Goal: Check status

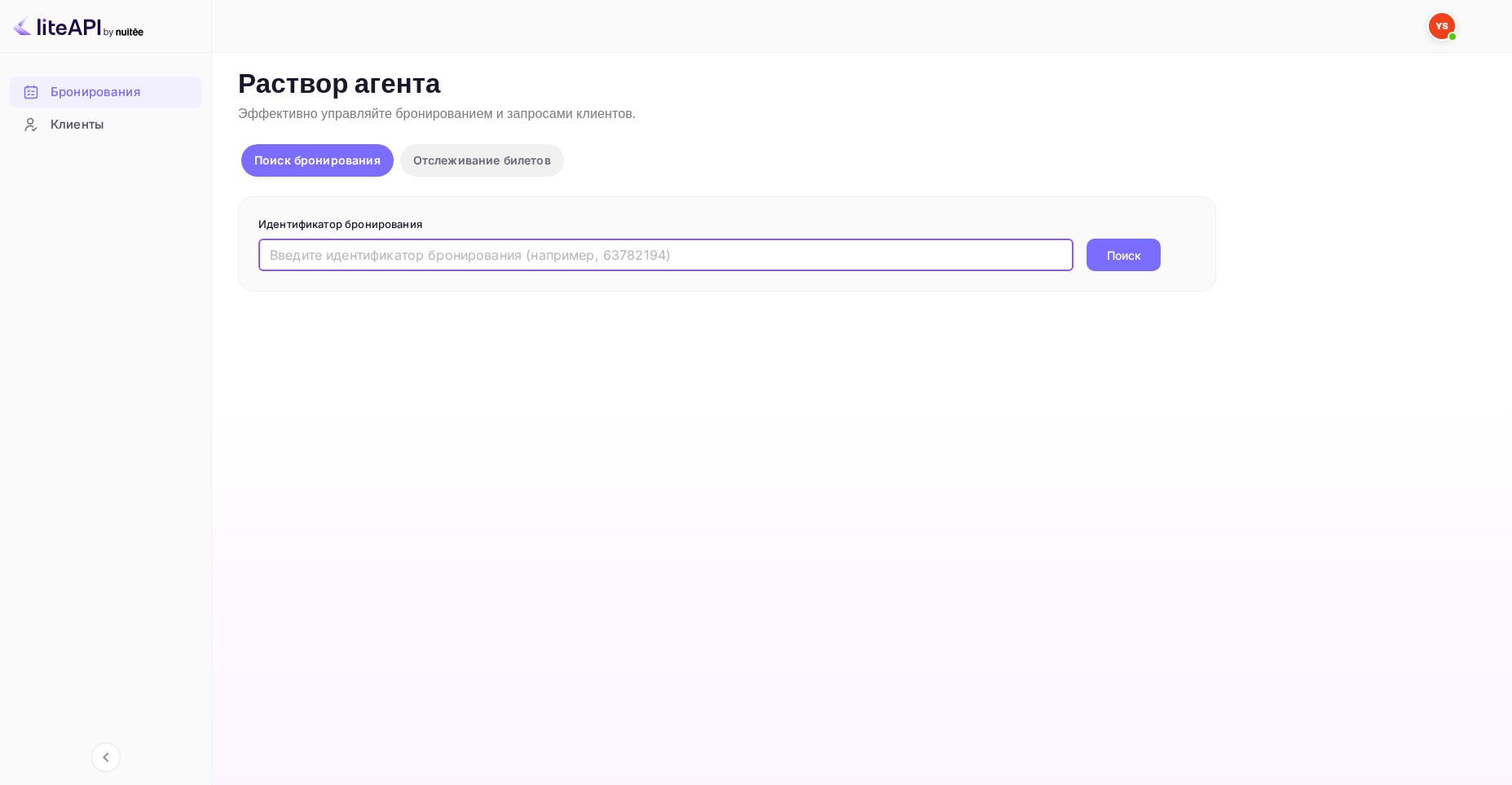
paste input "9449148"
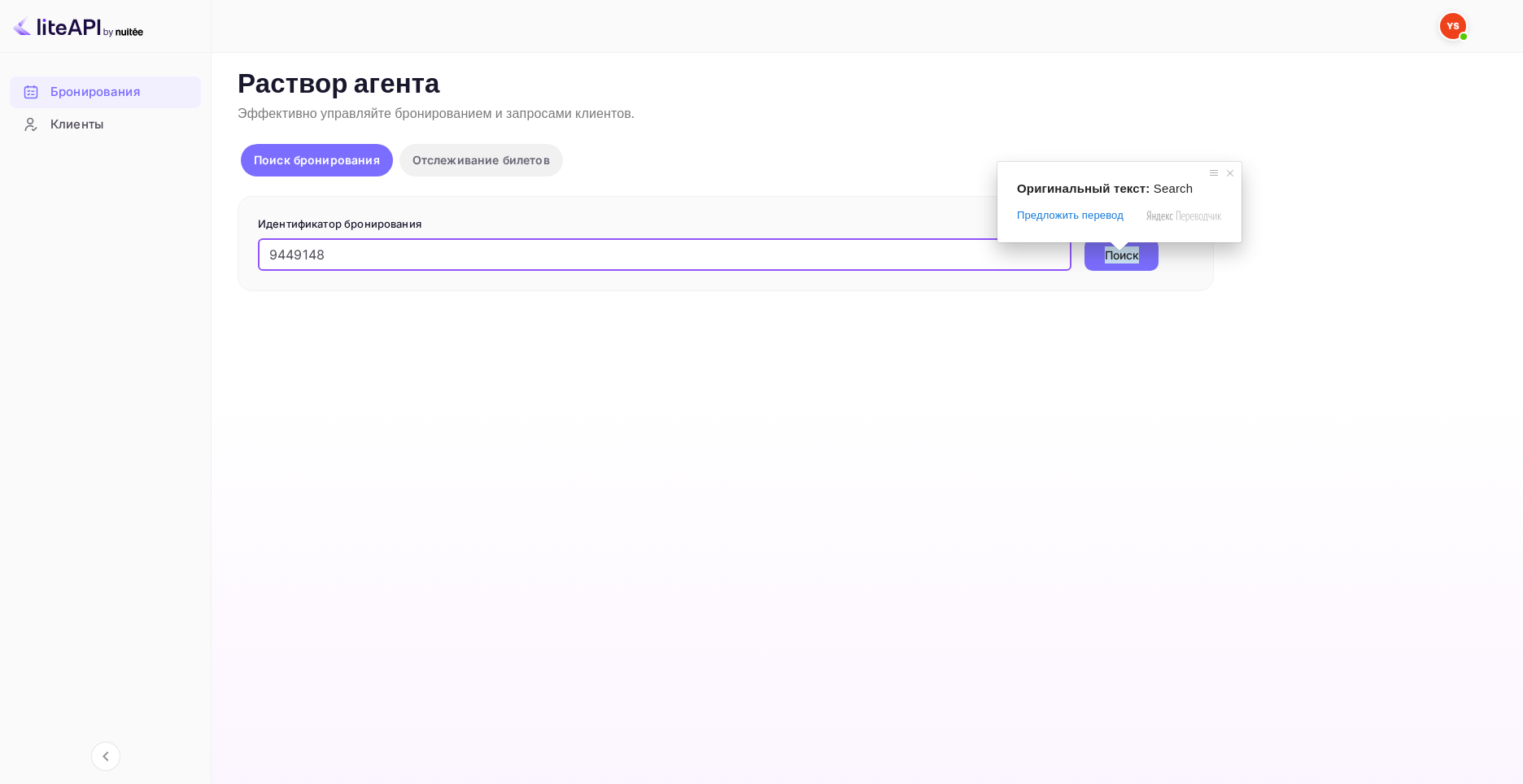
type input "9449148"
click at [1113, 252] on span at bounding box center [1120, 246] width 21 height 10
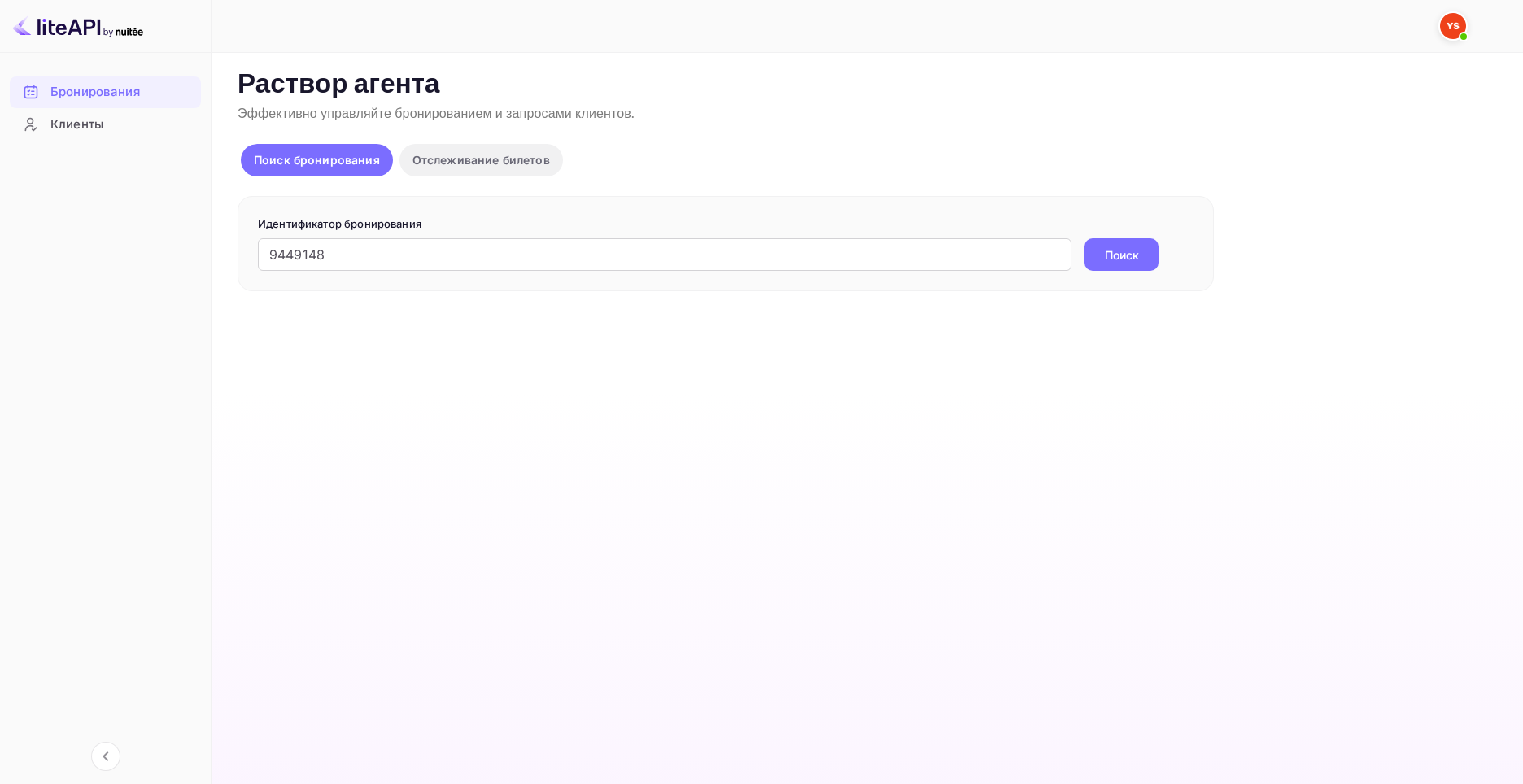
click at [1143, 264] on button "Поиск" at bounding box center [1122, 254] width 74 height 33
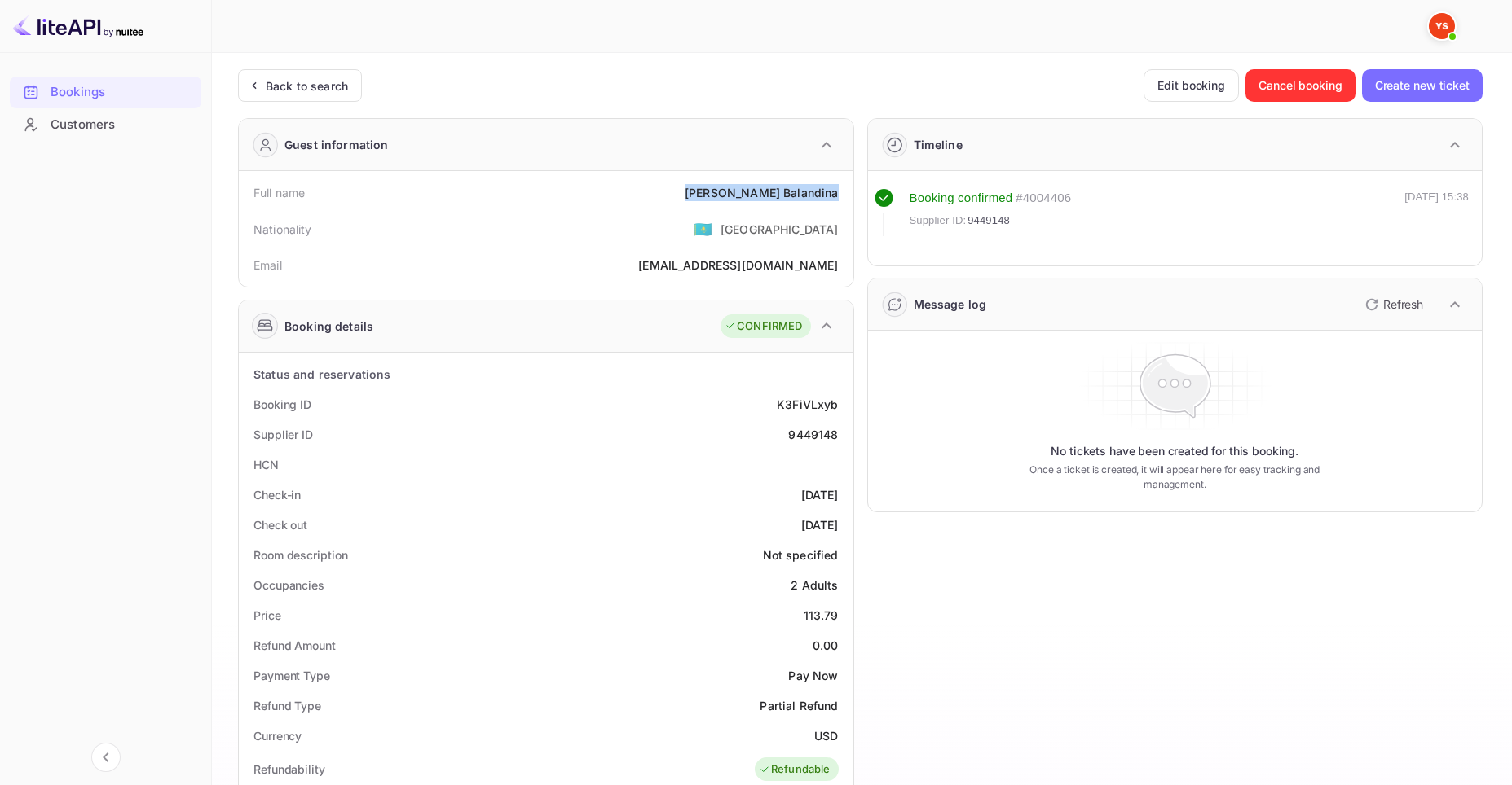
drag, startPoint x: 757, startPoint y: 198, endPoint x: 839, endPoint y: 202, distance: 82.1
click at [839, 202] on div "Full name [PERSON_NAME]" at bounding box center [546, 192] width 602 height 30
copy div "[PERSON_NAME]"
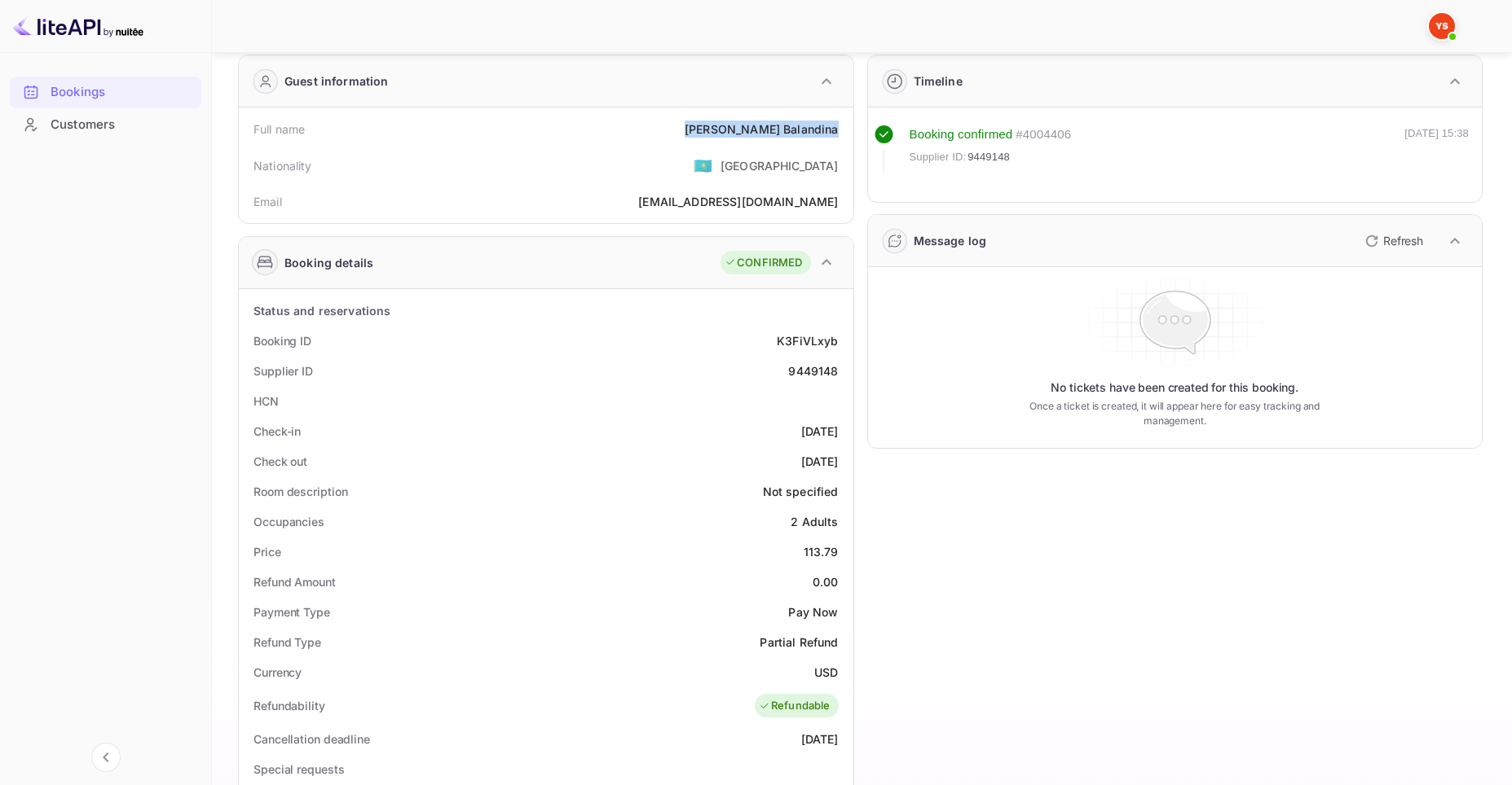
scroll to position [163, 0]
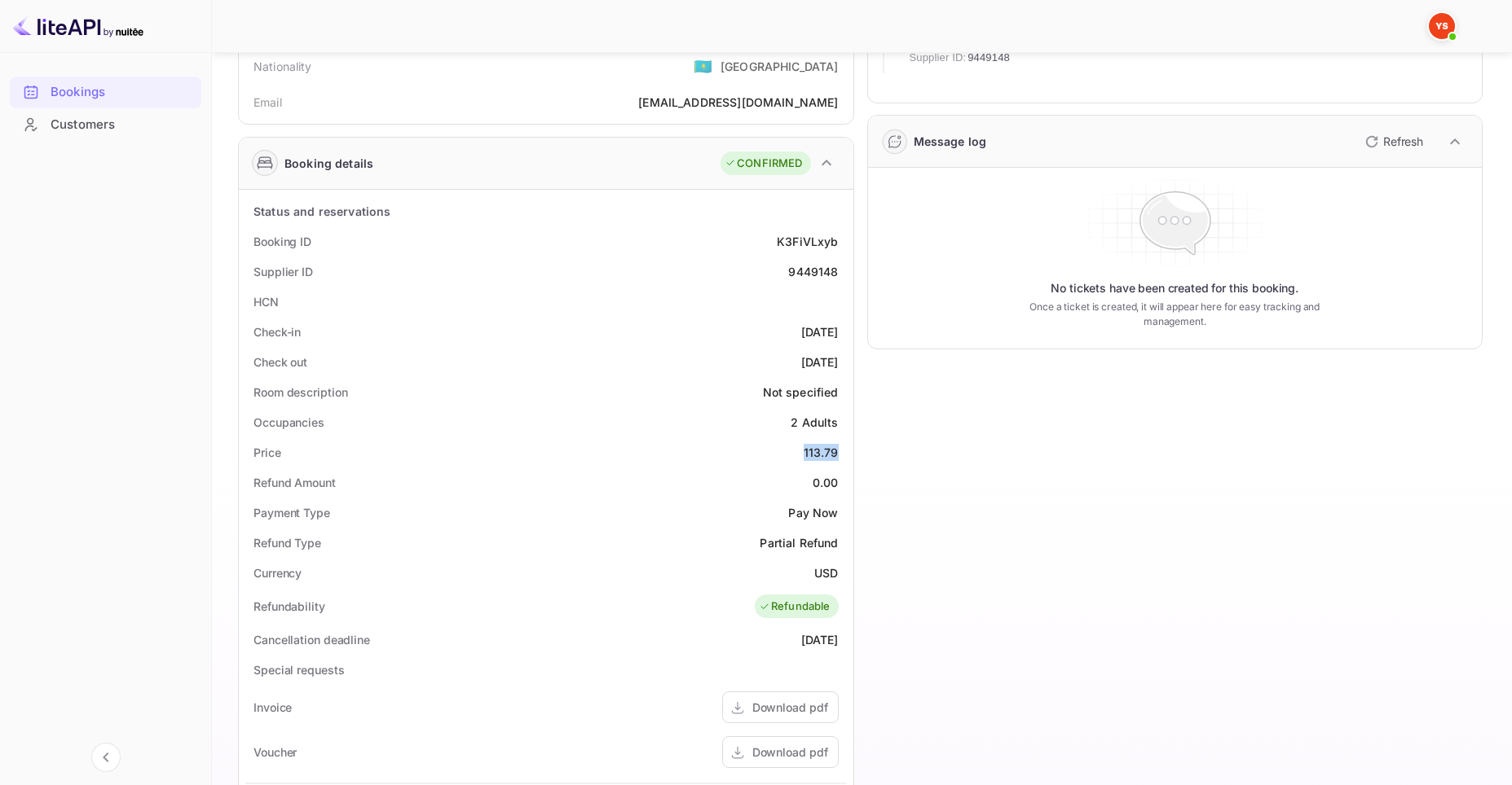
drag, startPoint x: 805, startPoint y: 454, endPoint x: 845, endPoint y: 454, distance: 40.0
click at [845, 454] on div "Price 113.79" at bounding box center [546, 452] width 602 height 30
copy div "113.79"
drag, startPoint x: 815, startPoint y: 574, endPoint x: 837, endPoint y: 574, distance: 22.0
click at [837, 574] on ya-tr-span "USD" at bounding box center [826, 573] width 24 height 14
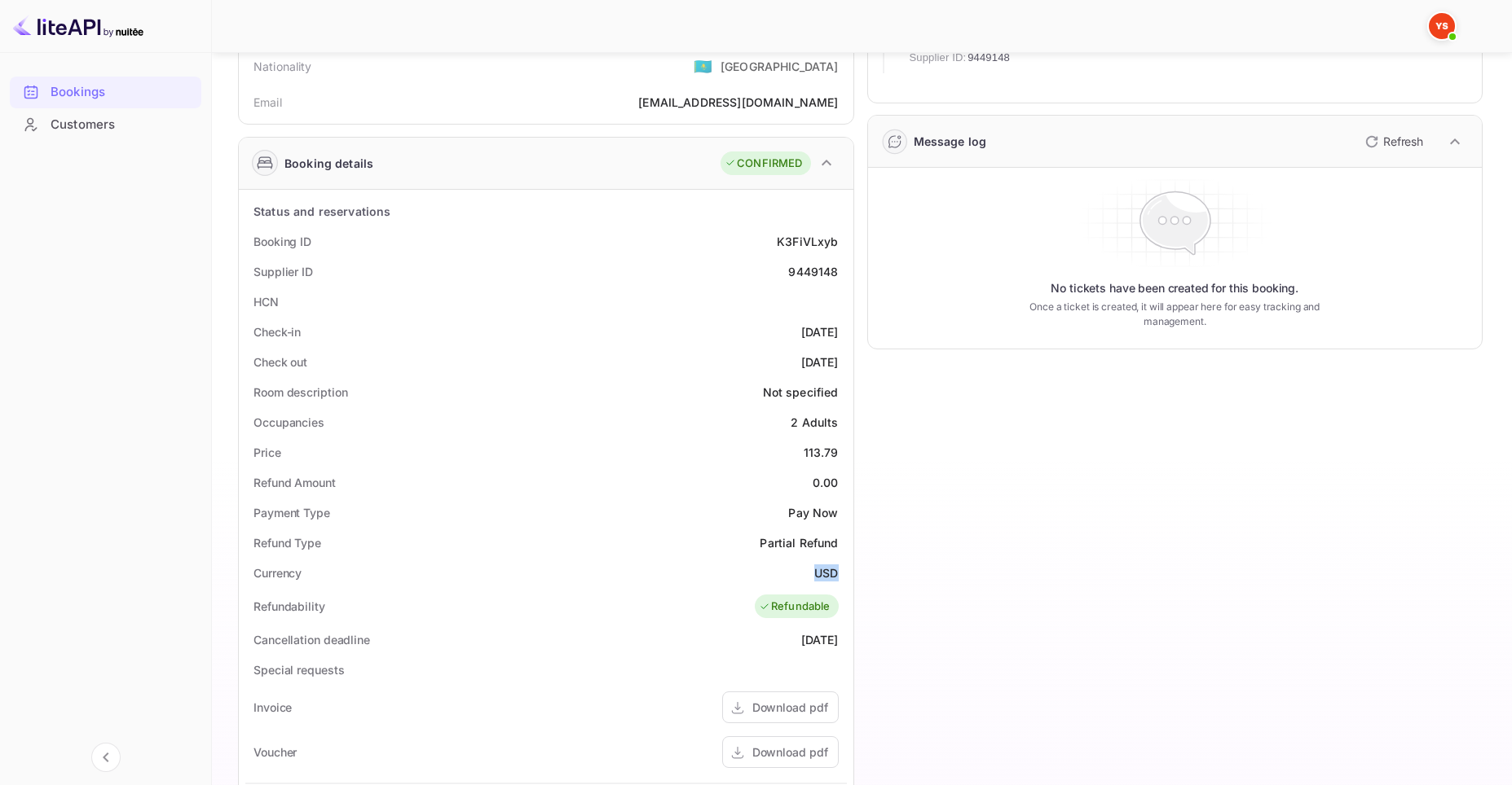
copy ya-tr-span "USD"
